Goal: Obtain resource: Download file/media

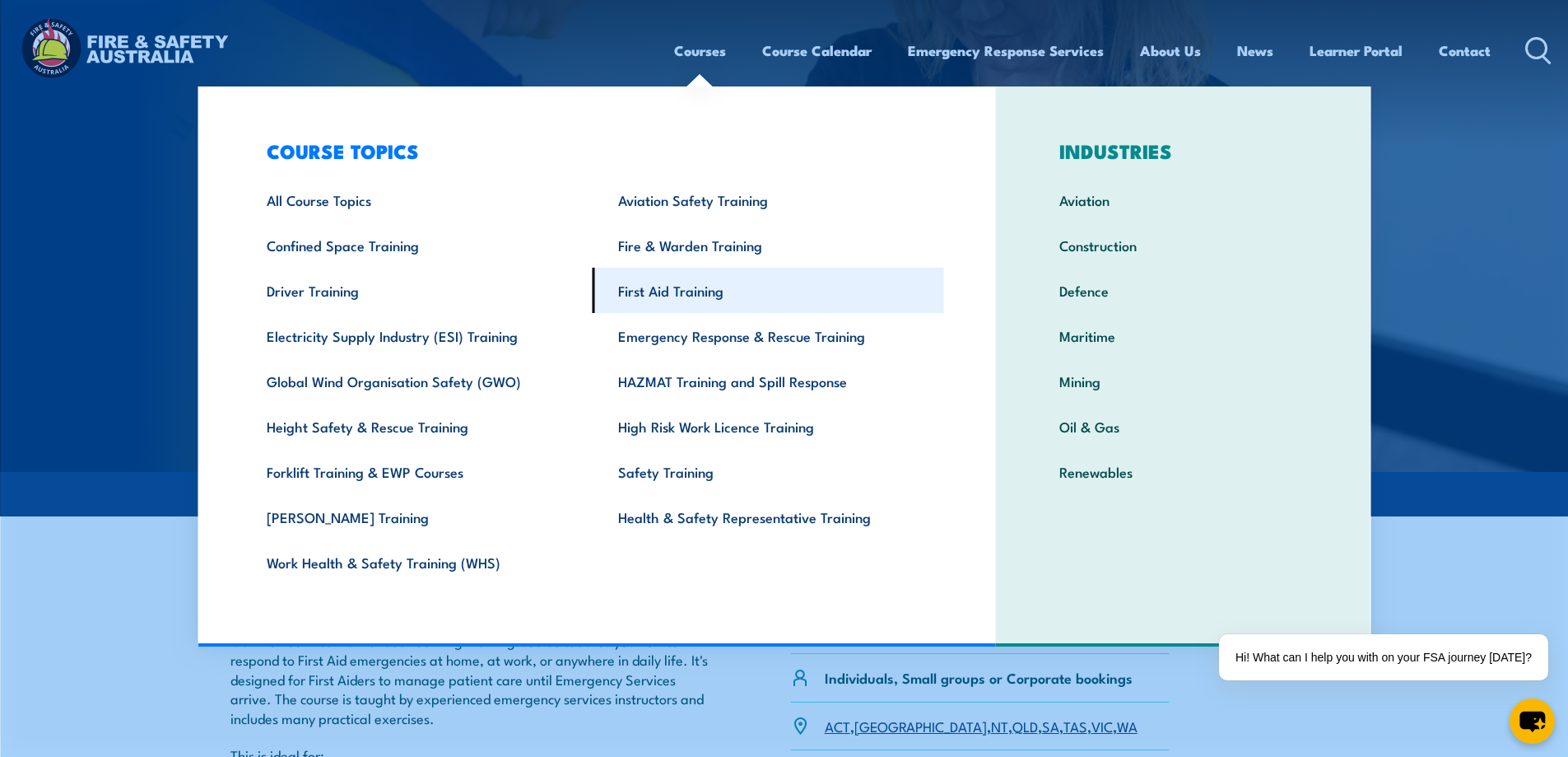
click at [676, 291] on link "First Aid Training" at bounding box center [768, 290] width 351 height 45
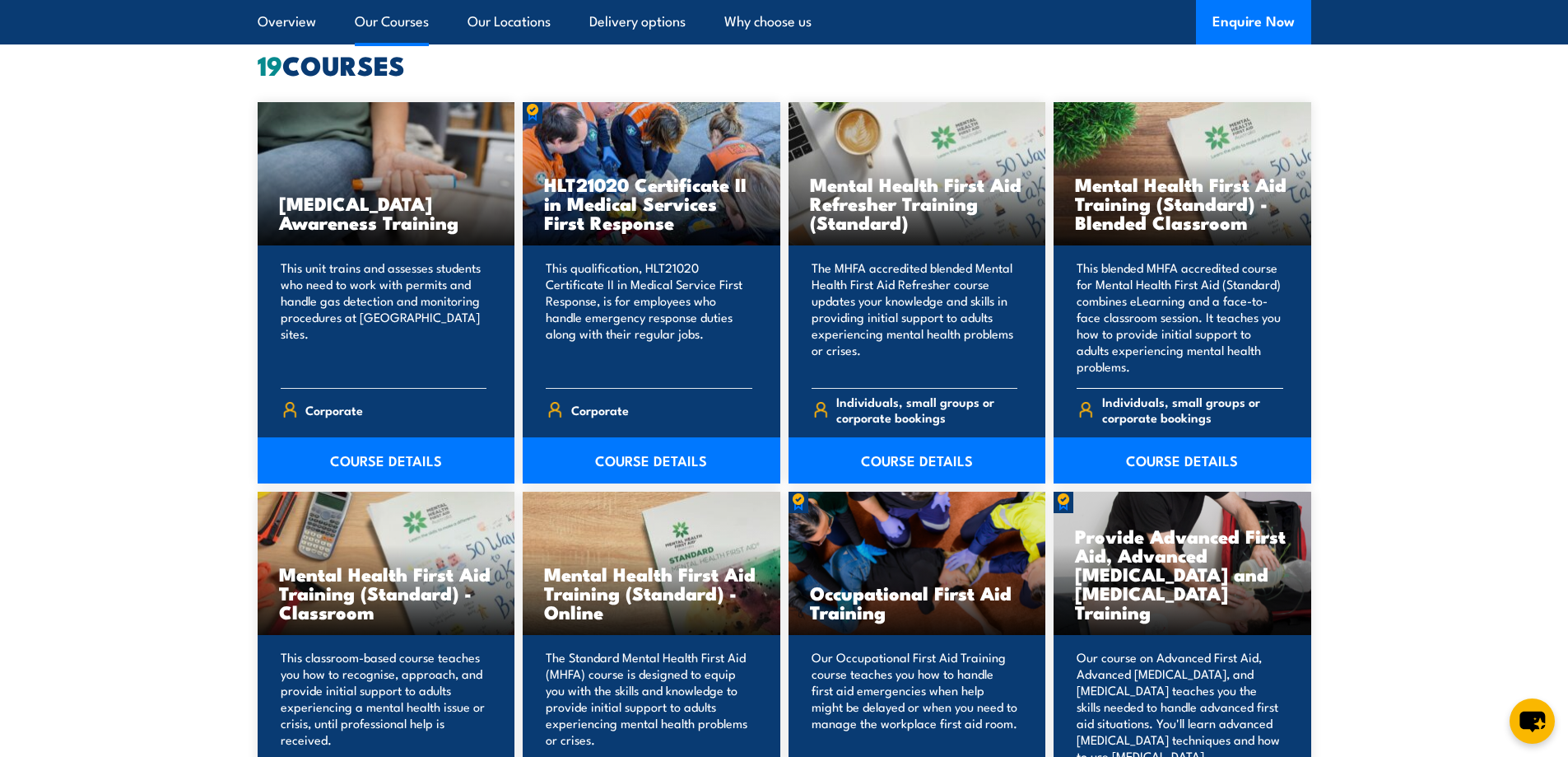
scroll to position [1565, 0]
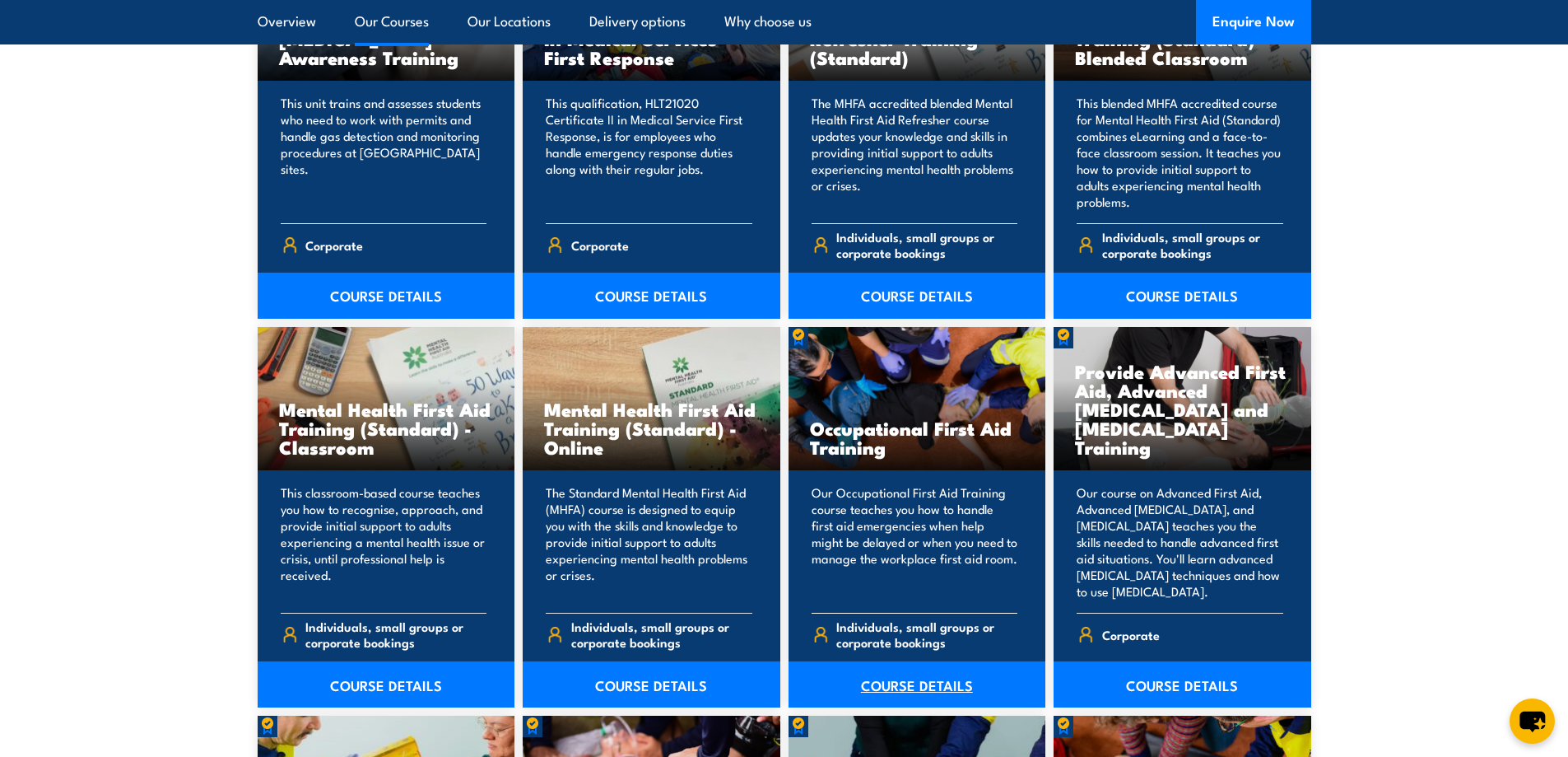
click at [921, 681] on link "COURSE DETAILS" at bounding box center [917, 685] width 258 height 46
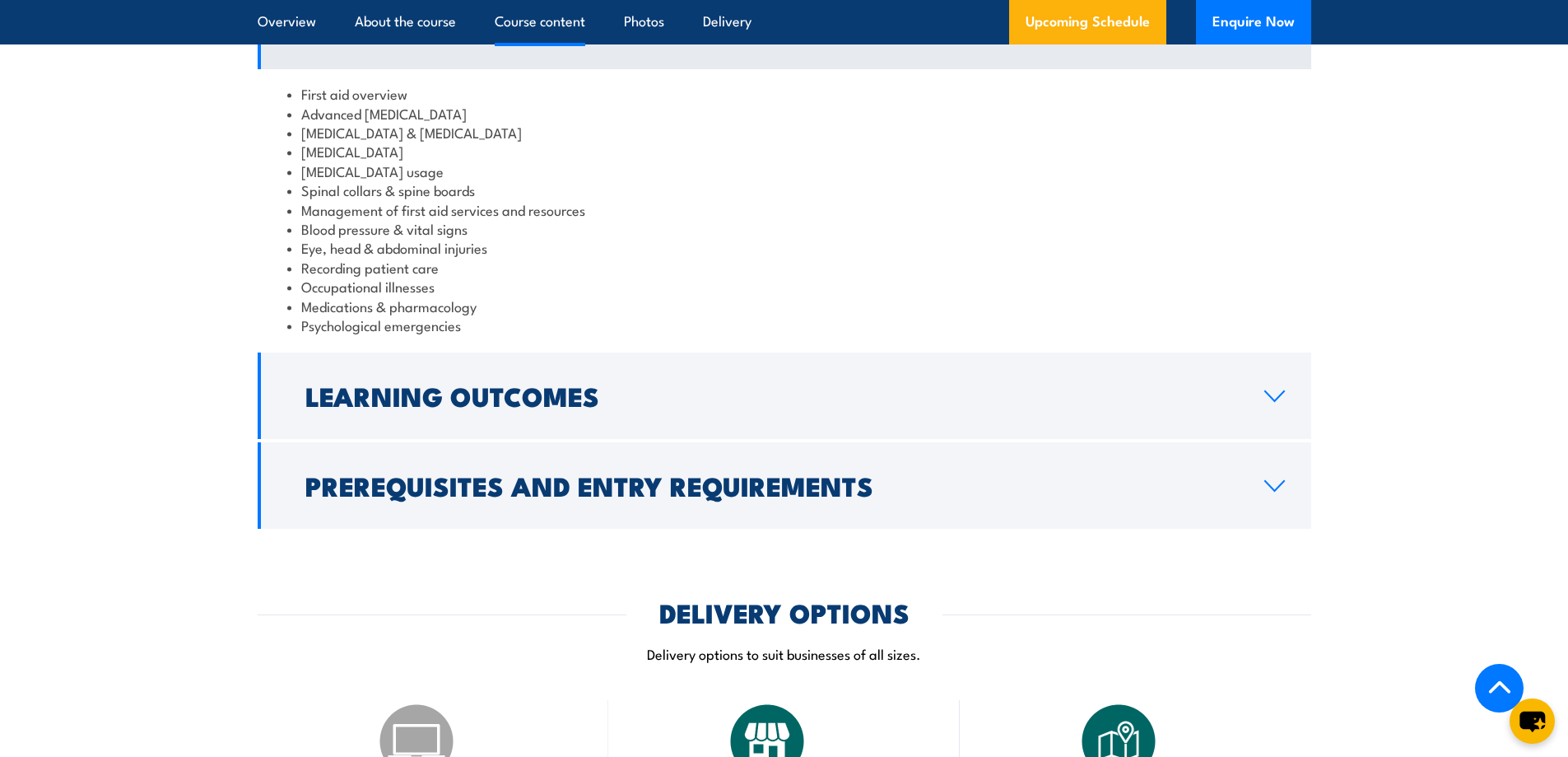
scroll to position [1895, 0]
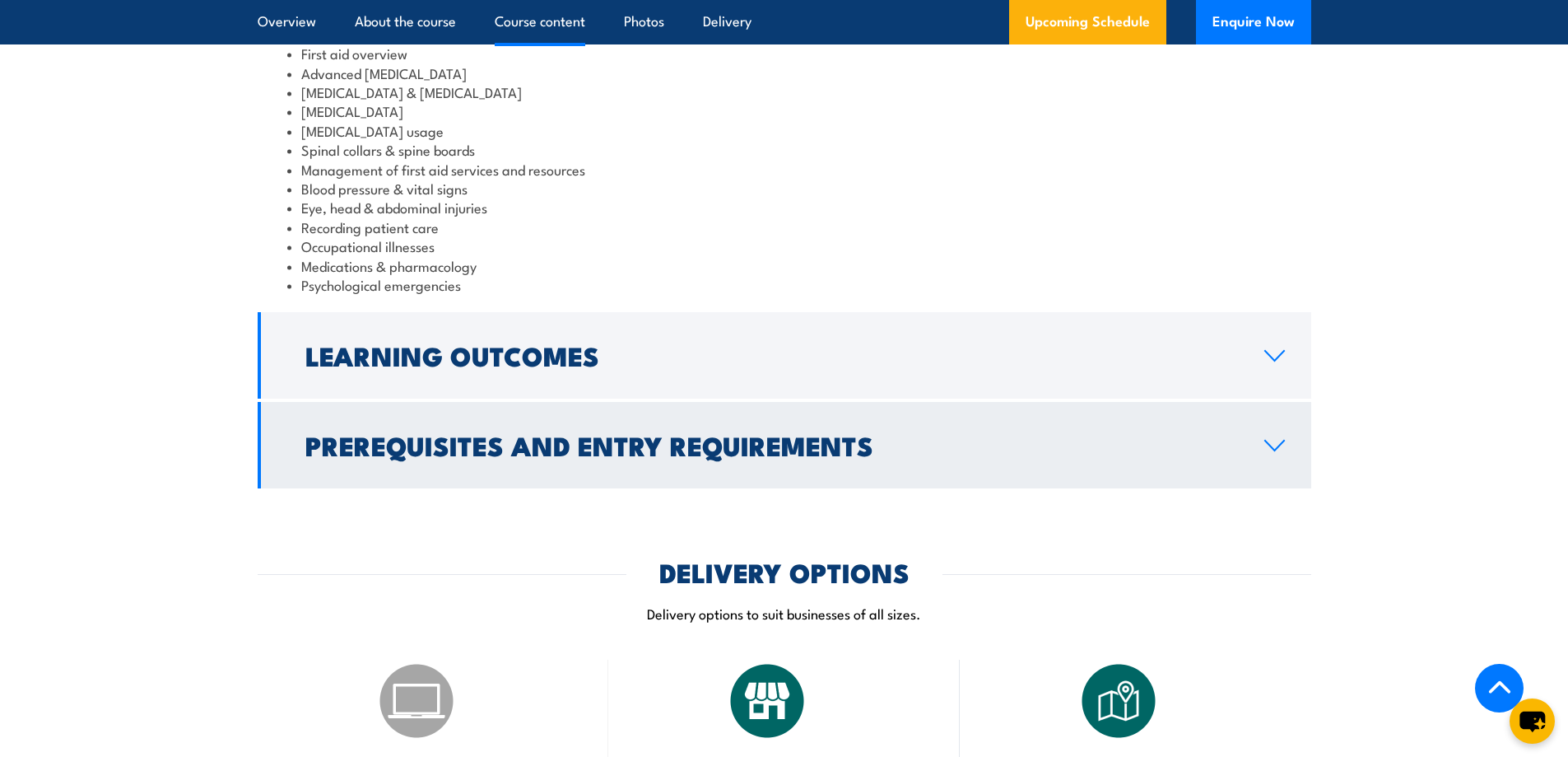
click at [1264, 439] on icon at bounding box center [1275, 445] width 22 height 13
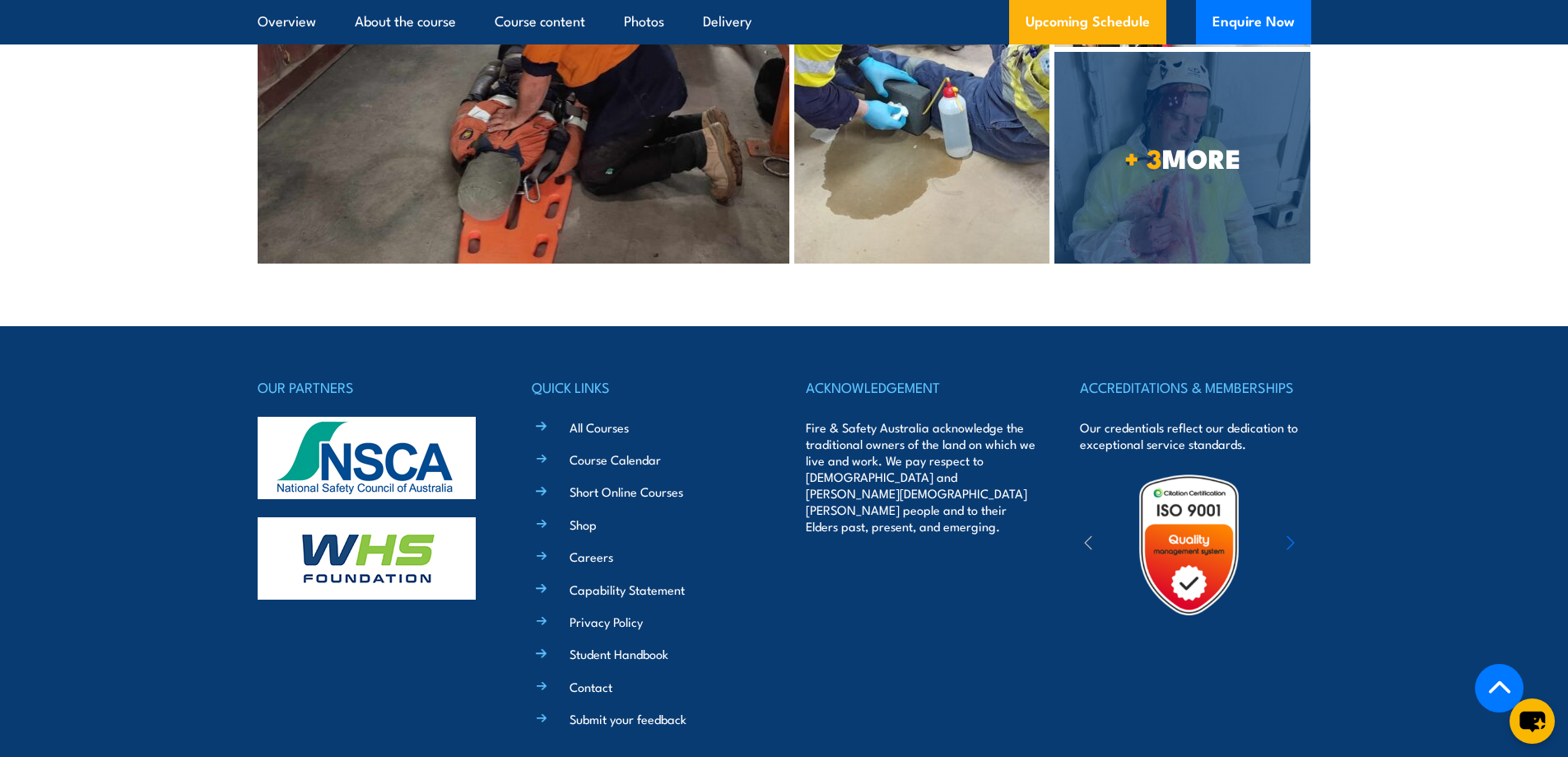
scroll to position [4522, 0]
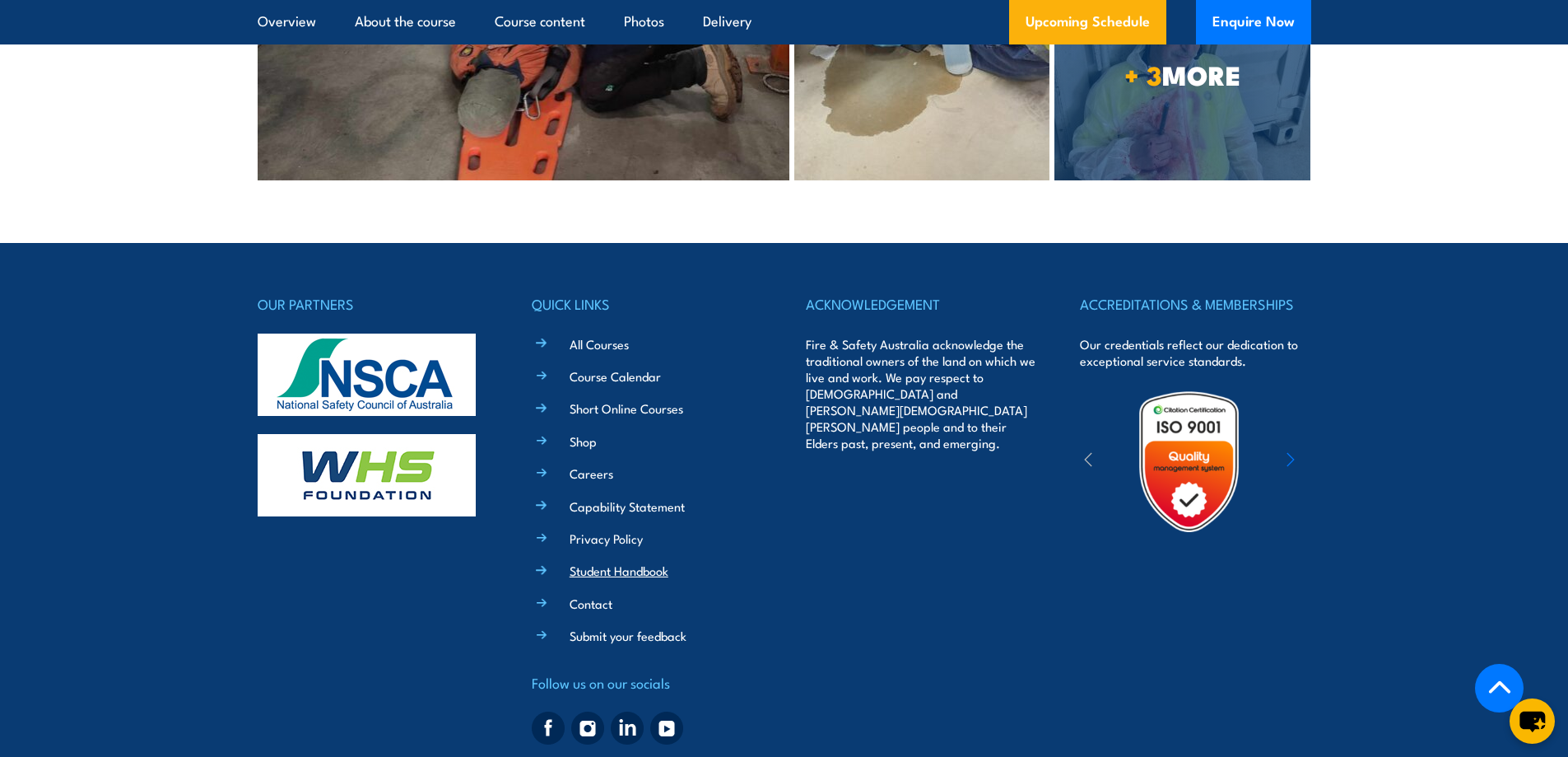
click at [614, 561] on link "Student Handbook" at bounding box center [619, 570] width 99 height 18
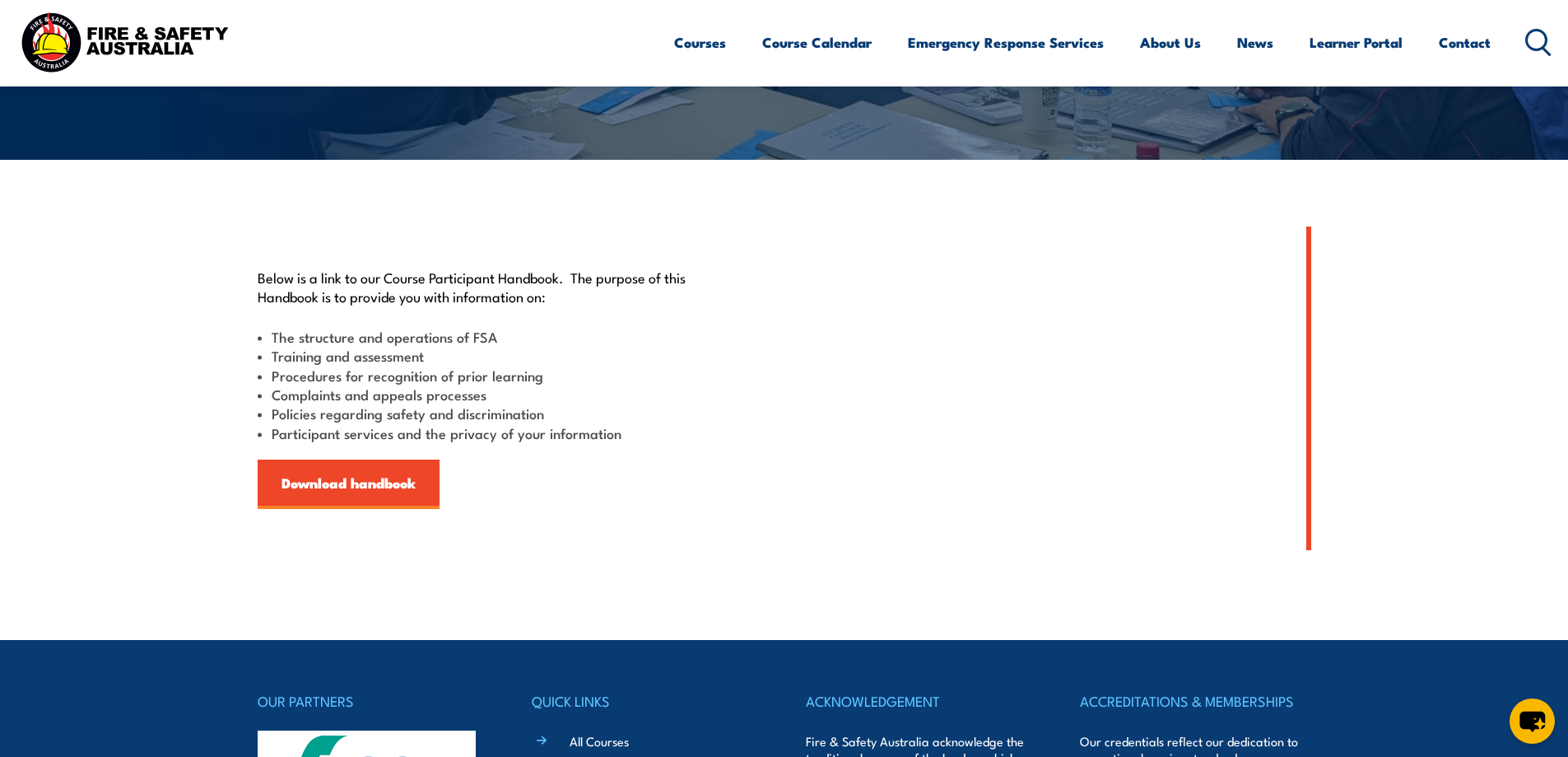
scroll to position [412, 0]
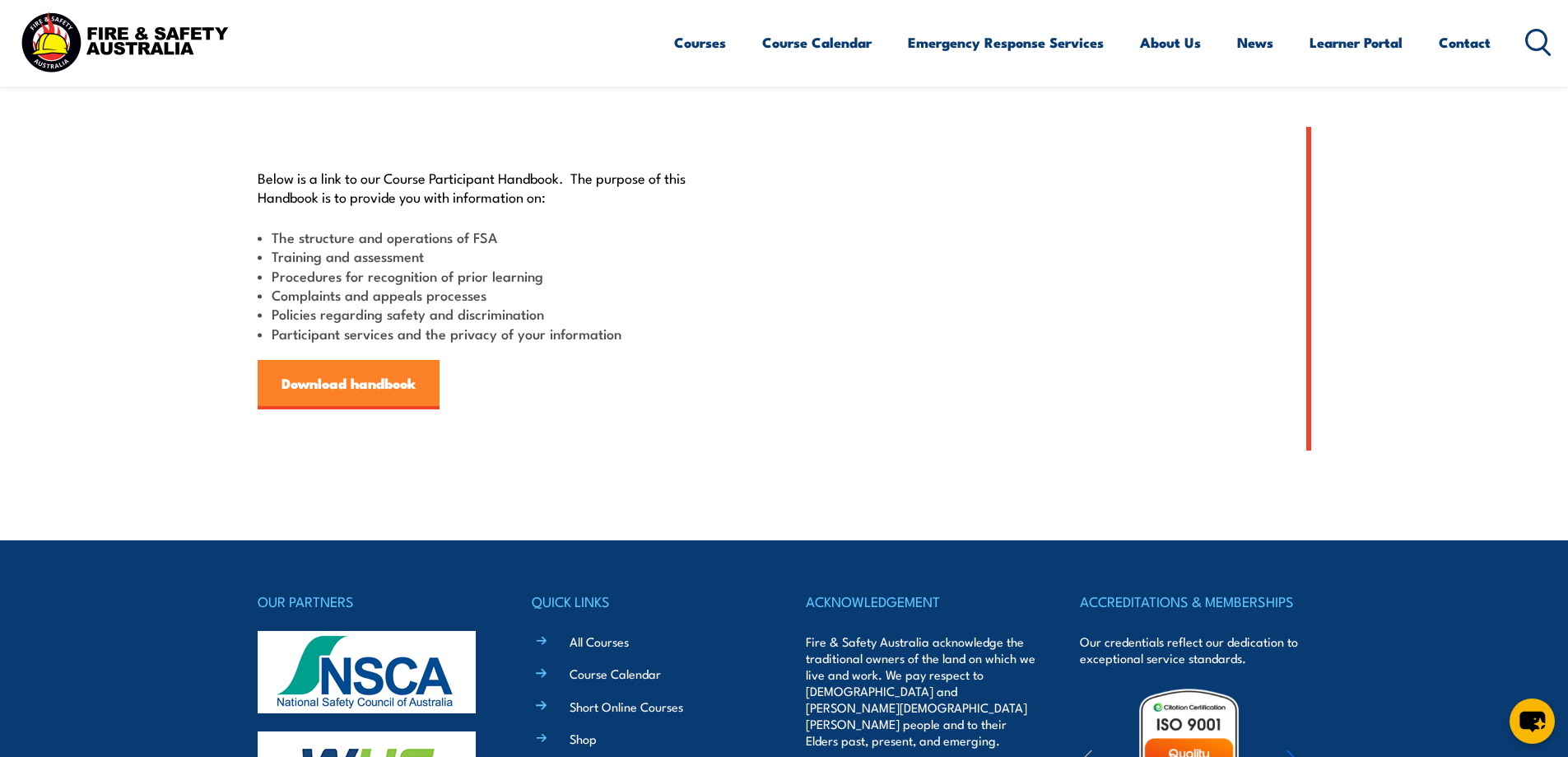
click at [367, 381] on link "Download handbook" at bounding box center [349, 384] width 182 height 49
